Goal: Information Seeking & Learning: Understand process/instructions

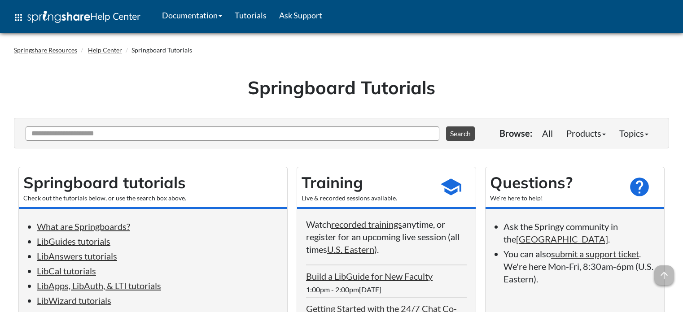
scroll to position [189, 0]
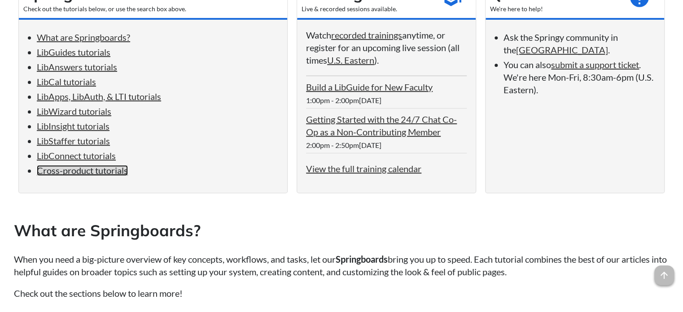
click at [51, 176] on link "Cross-product tutorials" at bounding box center [82, 170] width 91 height 11
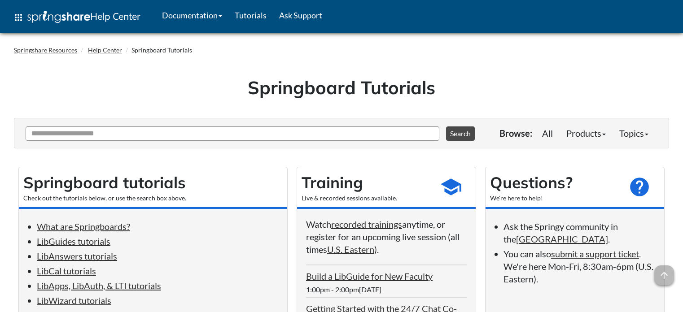
scroll to position [4507, 0]
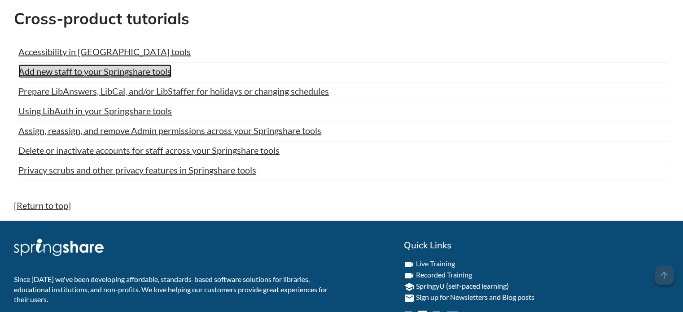
click at [81, 69] on link "Add new staff to your Springshare tools" at bounding box center [94, 71] width 153 height 13
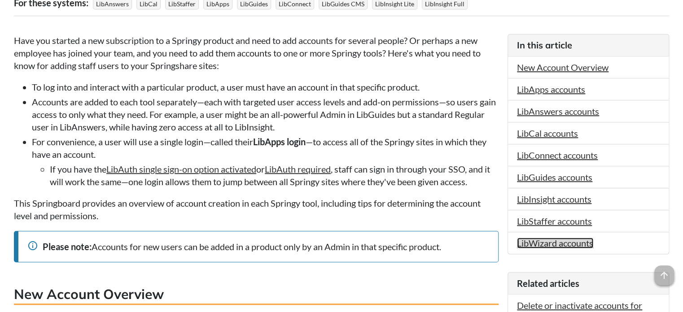
click at [551, 245] on link "LibWizard accounts" at bounding box center [555, 243] width 76 height 11
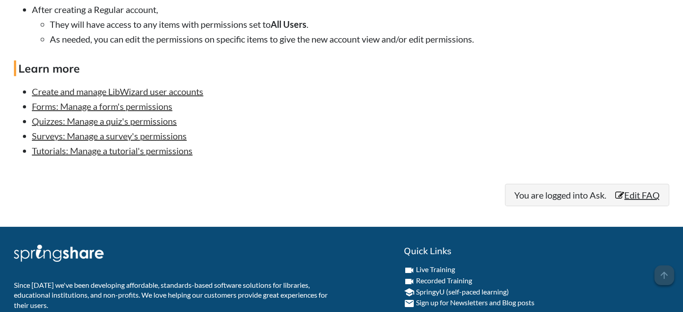
scroll to position [8278, 0]
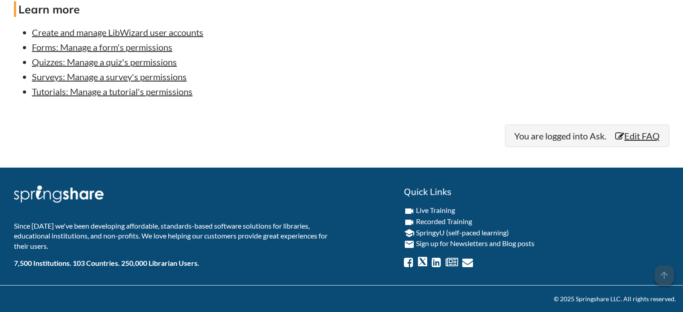
drag, startPoint x: 259, startPoint y: 155, endPoint x: 114, endPoint y: 159, distance: 145.4
copy link "Create a new LibWizard user account"
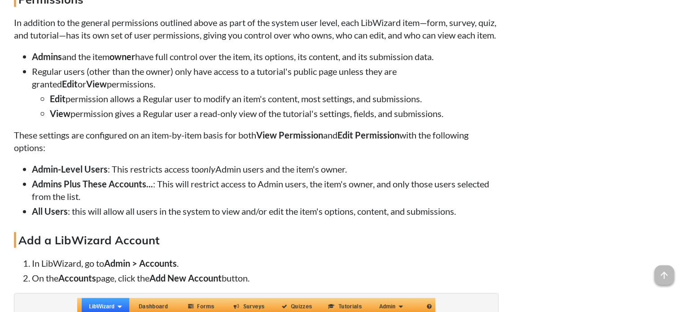
scroll to position [221, 0]
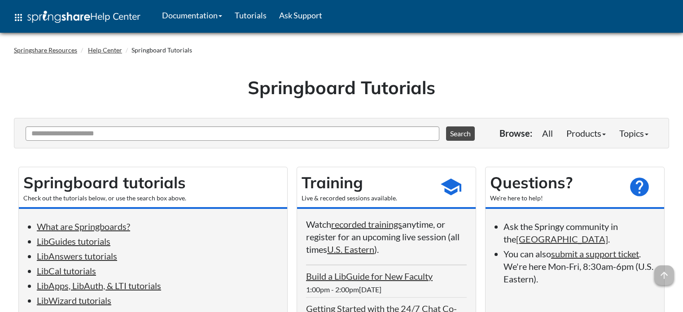
scroll to position [4507, 0]
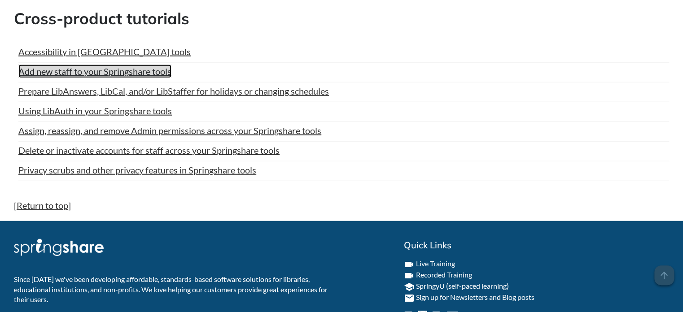
click at [96, 65] on link "Add new staff to your Springshare tools" at bounding box center [94, 71] width 153 height 13
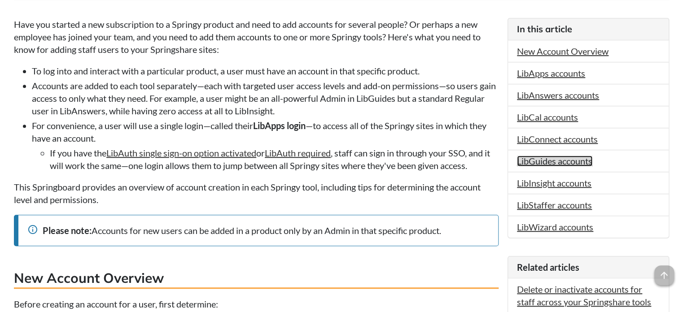
click at [574, 162] on link "LibGuides accounts" at bounding box center [554, 161] width 75 height 11
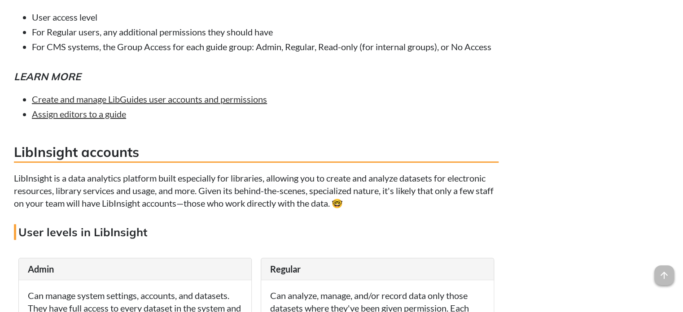
scroll to position [5255, 0]
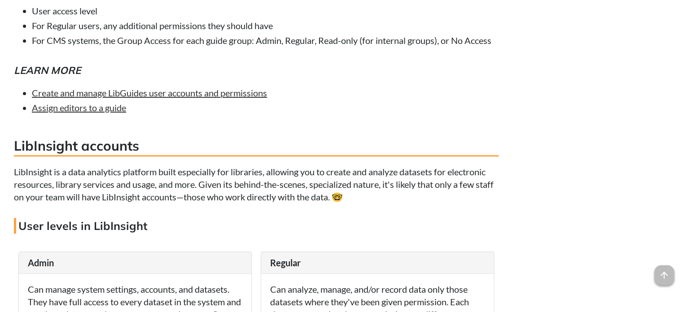
drag, startPoint x: 248, startPoint y: 61, endPoint x: 114, endPoint y: 62, distance: 133.7
copy p "Add a new LibGuides user account ."
